Goal: Transaction & Acquisition: Download file/media

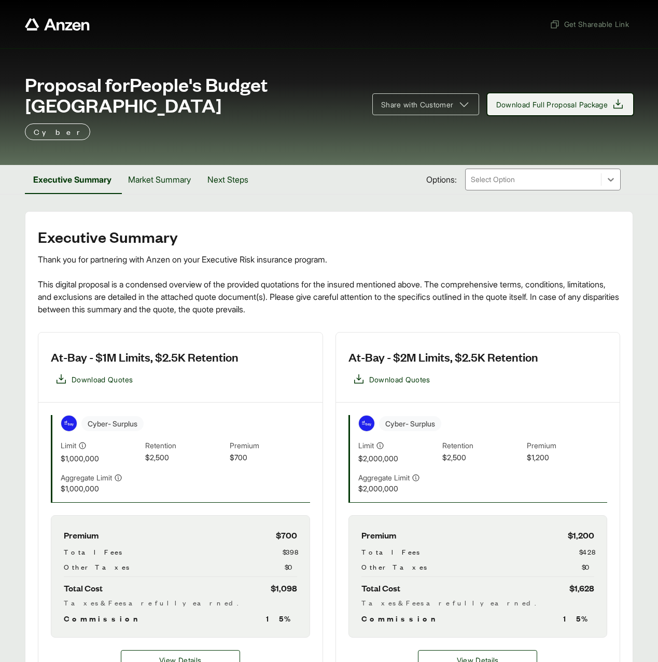
click at [553, 101] on span "Download Full Proposal Package" at bounding box center [552, 104] width 112 height 11
